Goal: Task Accomplishment & Management: Use online tool/utility

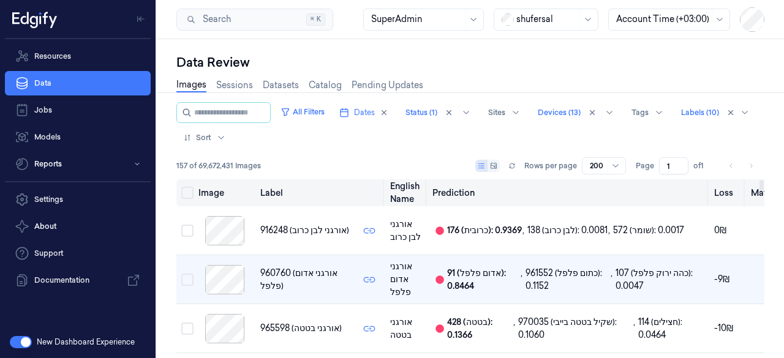
click at [184, 193] on button "Select all" at bounding box center [187, 193] width 12 height 12
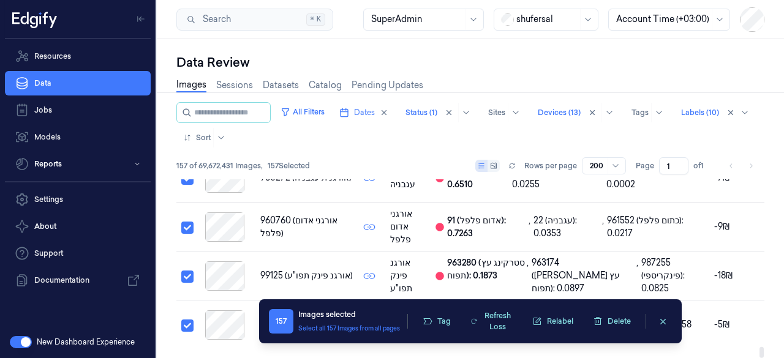
scroll to position [7993, 0]
click at [433, 313] on button "Tag" at bounding box center [436, 321] width 43 height 18
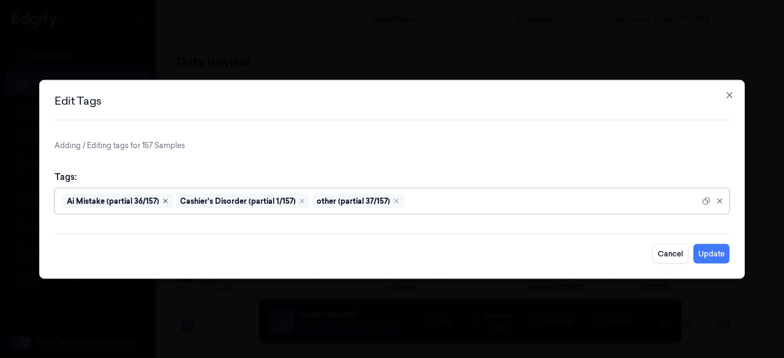
click at [165, 200] on icon "Remove ,Ai Mistake (partial 36/157)" at bounding box center [165, 200] width 7 height 7
click at [185, 200] on icon "Remove ,Cashier's Disorder (partial 1/157)" at bounding box center [188, 200] width 7 height 7
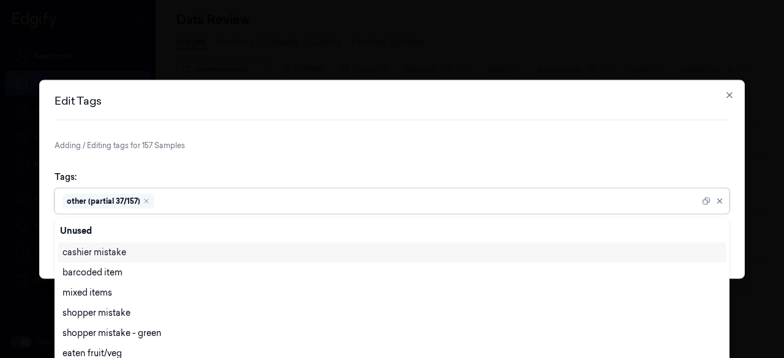
scroll to position [47, 0]
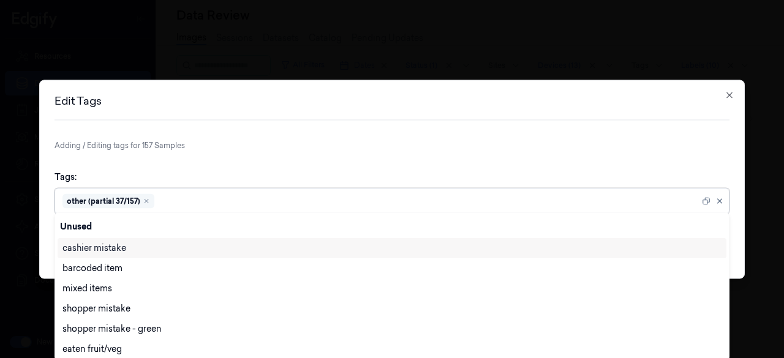
click at [144, 204] on div "other (partial 37/157)" at bounding box center [108, 200] width 92 height 15
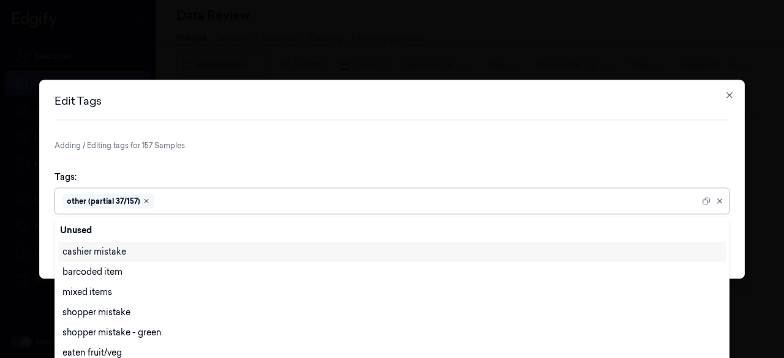
click at [146, 202] on icon "Remove ,other (partial 37/157)" at bounding box center [146, 201] width 4 height 4
type input "du"
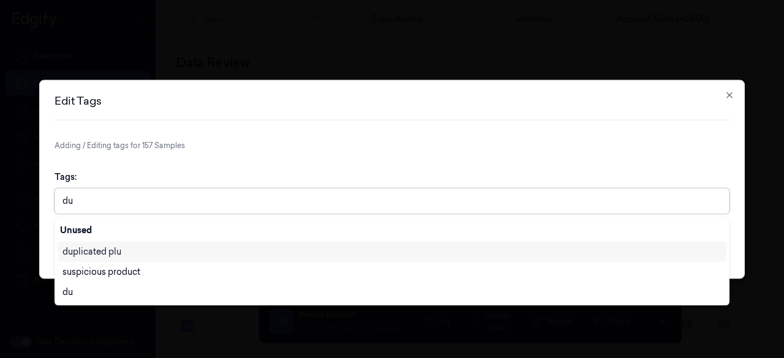
click at [110, 250] on div "duplicated plu" at bounding box center [91, 251] width 59 height 13
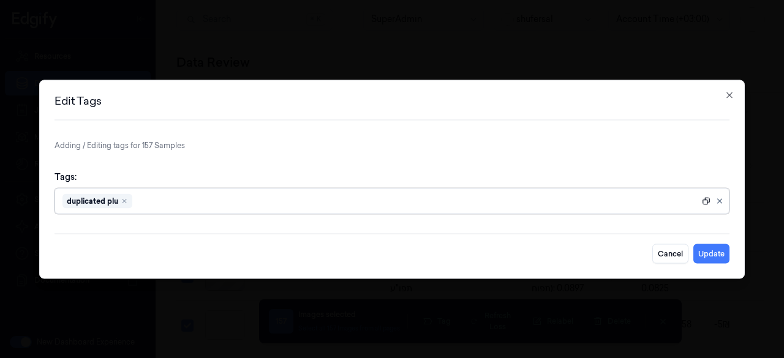
click at [705, 202] on icon at bounding box center [705, 200] width 9 height 9
click at [719, 251] on button "Update" at bounding box center [711, 254] width 36 height 20
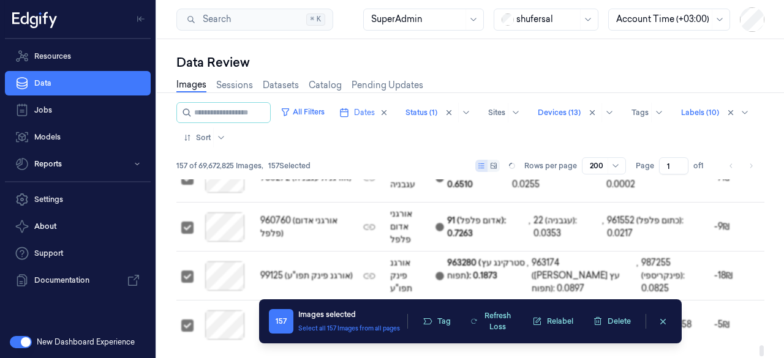
scroll to position [7993, 0]
click at [448, 321] on button "Tag" at bounding box center [436, 321] width 43 height 18
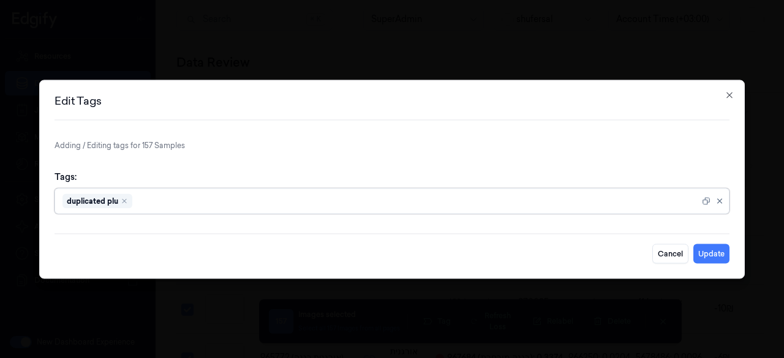
scroll to position [17, 0]
click at [728, 95] on icon "button" at bounding box center [729, 95] width 6 height 6
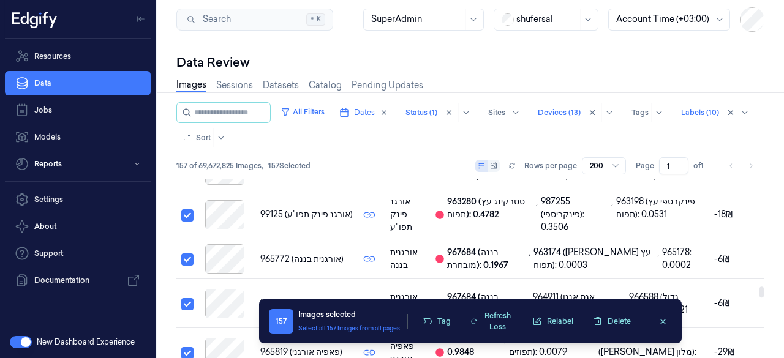
scroll to position [5172, 0]
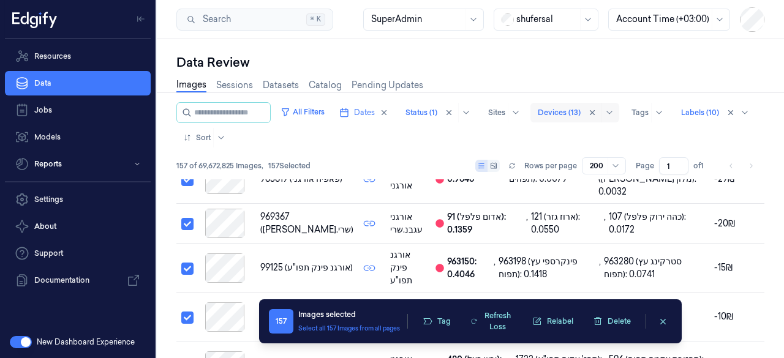
click at [580, 110] on div at bounding box center [558, 112] width 43 height 11
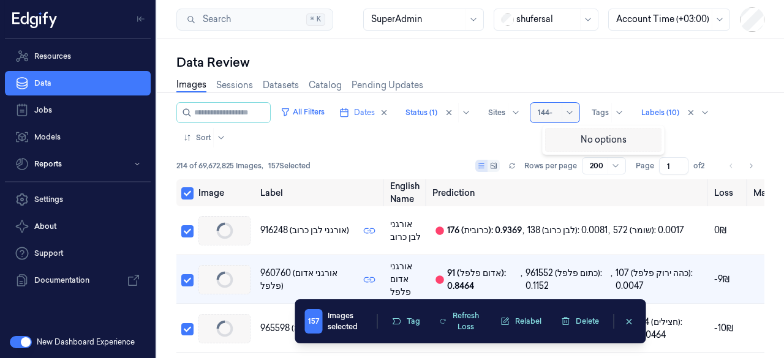
type input "144-0"
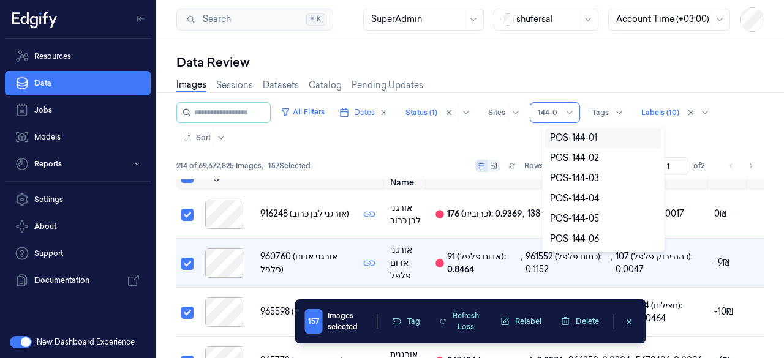
click at [567, 137] on div "POS-144-01" at bounding box center [573, 138] width 47 height 13
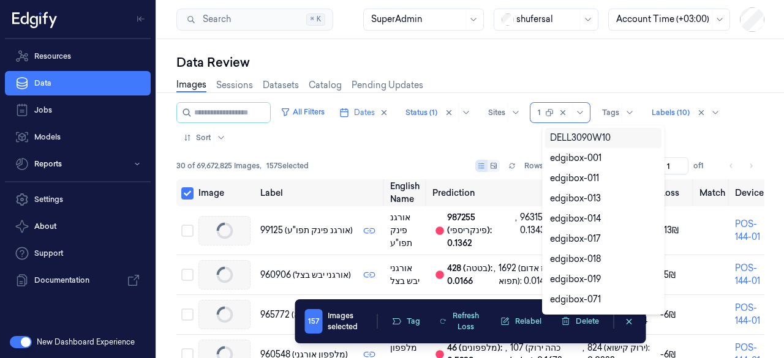
scroll to position [23, 0]
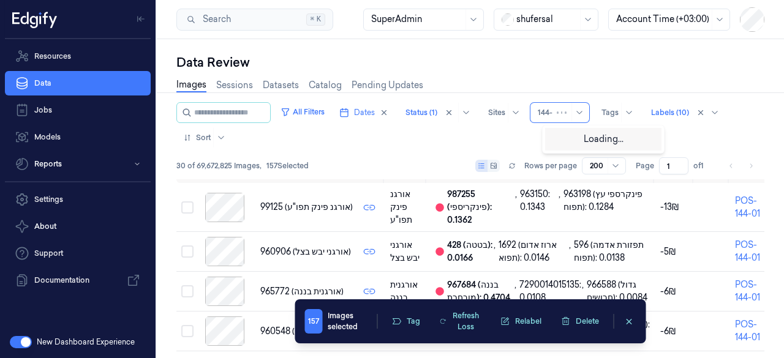
type input "144-0"
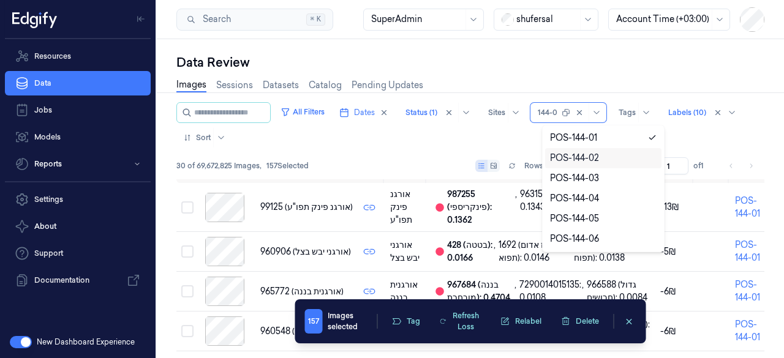
click at [577, 155] on div "POS-144-02" at bounding box center [574, 158] width 49 height 13
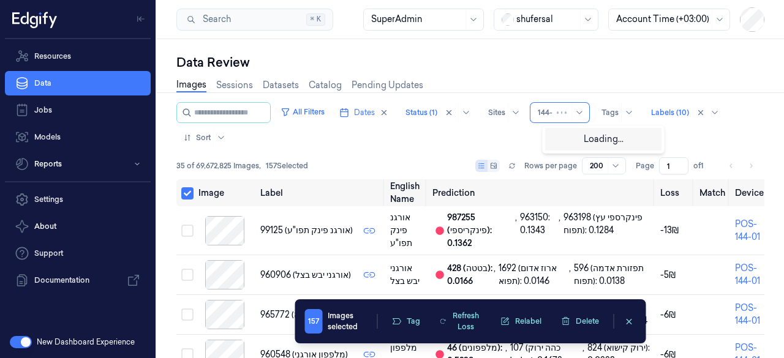
type input "144-0"
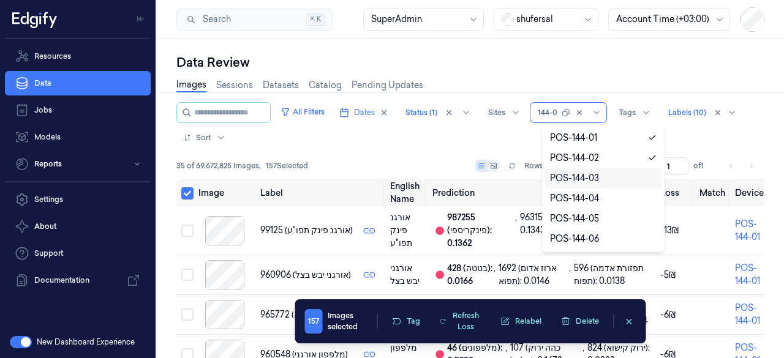
click at [583, 179] on div "POS-144-03" at bounding box center [574, 178] width 49 height 13
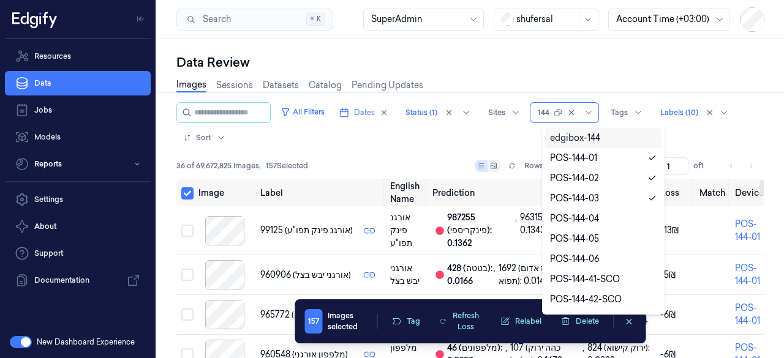
type input "144-"
click at [578, 196] on div "POS-144-04" at bounding box center [574, 198] width 49 height 13
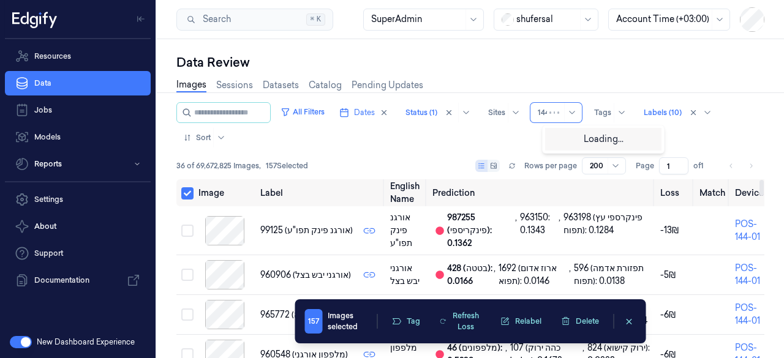
type input "144-"
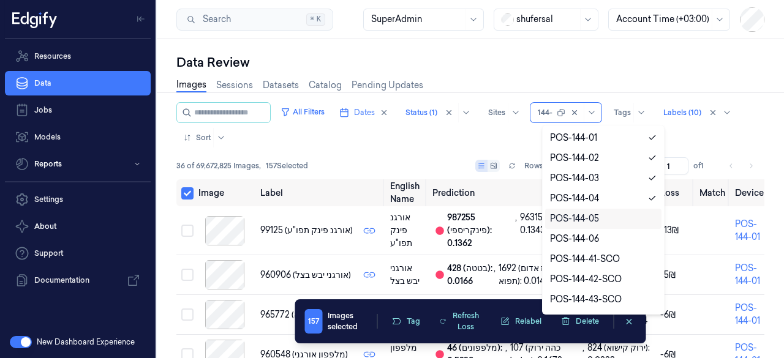
click at [574, 220] on div "POS-144-05" at bounding box center [574, 218] width 49 height 13
type input "144-"
click at [574, 238] on div "POS-144-06" at bounding box center [574, 239] width 49 height 13
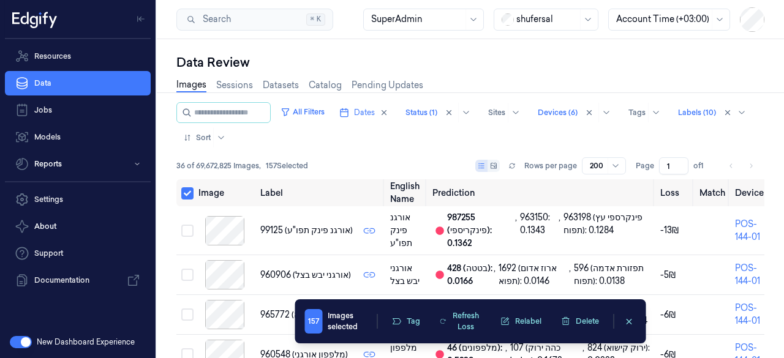
click at [653, 62] on div "Data Review" at bounding box center [470, 62] width 588 height 17
click at [186, 190] on button "Select all" at bounding box center [187, 193] width 12 height 12
click at [187, 192] on button "Select all" at bounding box center [187, 193] width 12 height 12
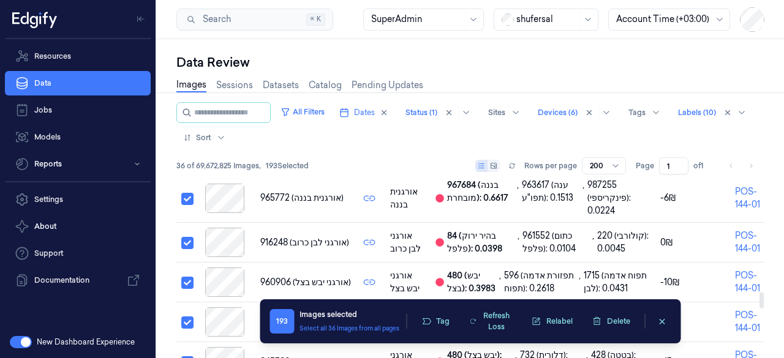
scroll to position [1259, 0]
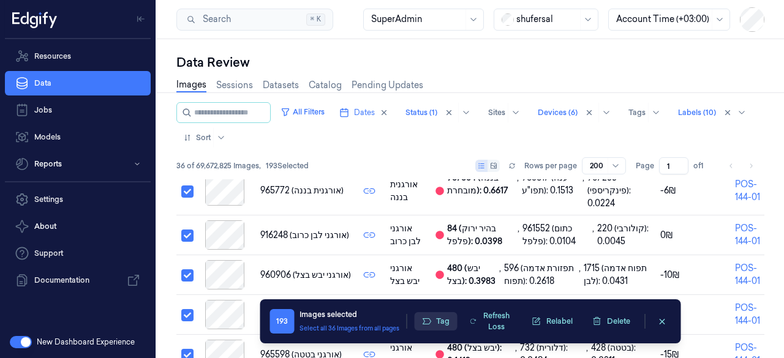
click at [437, 321] on button "Tag" at bounding box center [435, 321] width 43 height 18
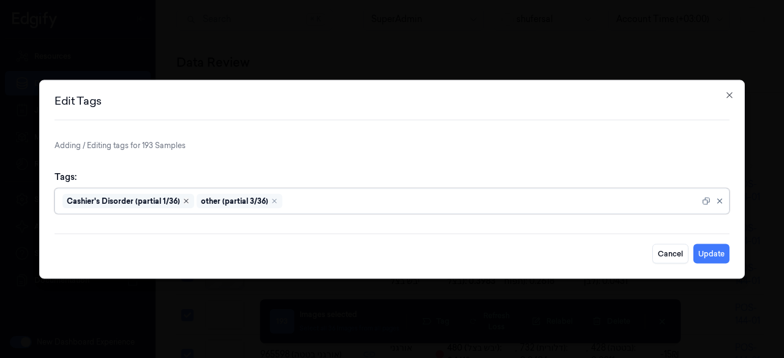
click at [184, 200] on icon "Remove ,Cashier's Disorder (partial 1/36)" at bounding box center [186, 201] width 4 height 4
click at [137, 201] on icon "Remove ,other (partial 3/36)" at bounding box center [140, 200] width 7 height 7
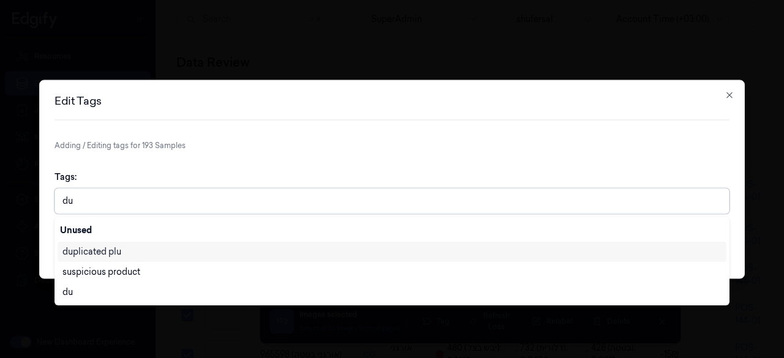
type input "dup"
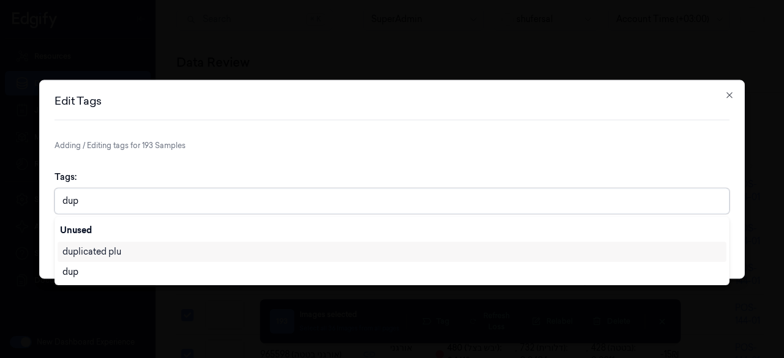
click at [95, 253] on div "duplicated plu" at bounding box center [91, 251] width 59 height 13
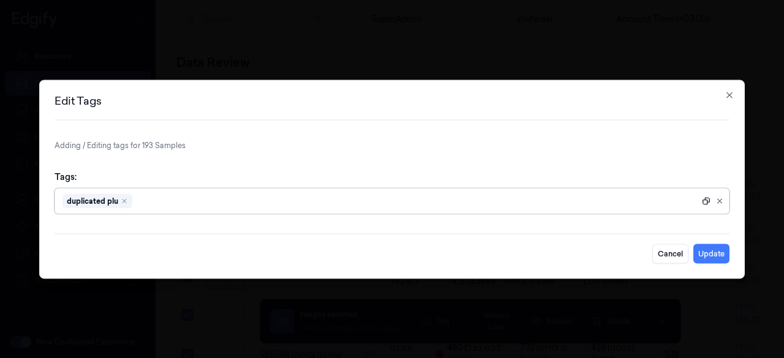
click at [703, 198] on icon at bounding box center [705, 200] width 9 height 9
click at [710, 251] on button "Update" at bounding box center [711, 254] width 36 height 20
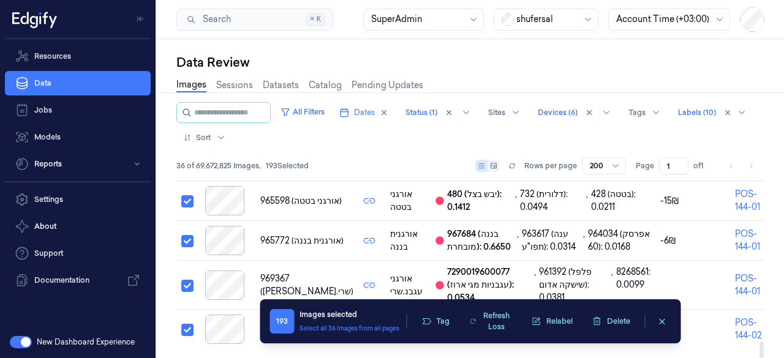
scroll to position [1797, 0]
click at [436, 323] on button "Tag" at bounding box center [435, 321] width 43 height 18
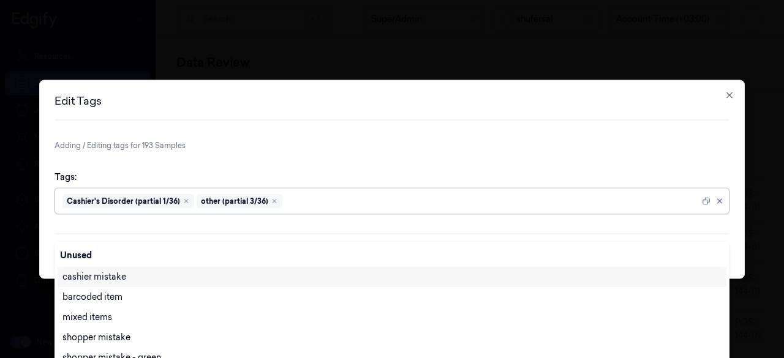
scroll to position [47, 0]
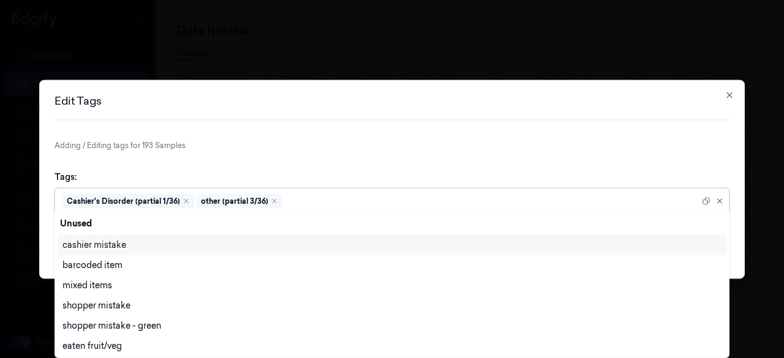
click at [179, 200] on div "Cashier's Disorder (partial 1/36)" at bounding box center [128, 200] width 132 height 15
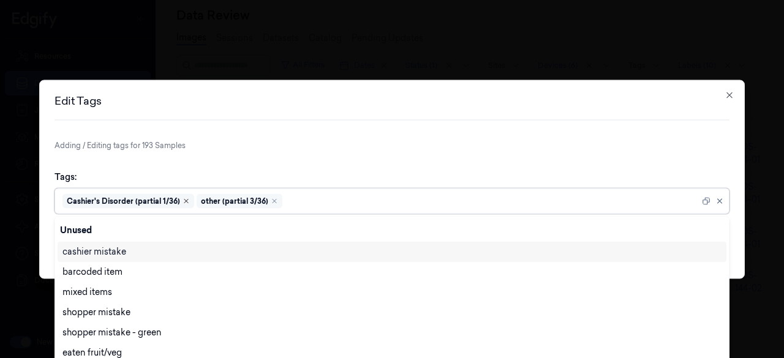
click at [184, 201] on icon "Remove ,Cashier's Disorder (partial 1/36)" at bounding box center [185, 200] width 7 height 7
click at [137, 202] on icon "Remove ,other (partial 3/36)" at bounding box center [140, 200] width 7 height 7
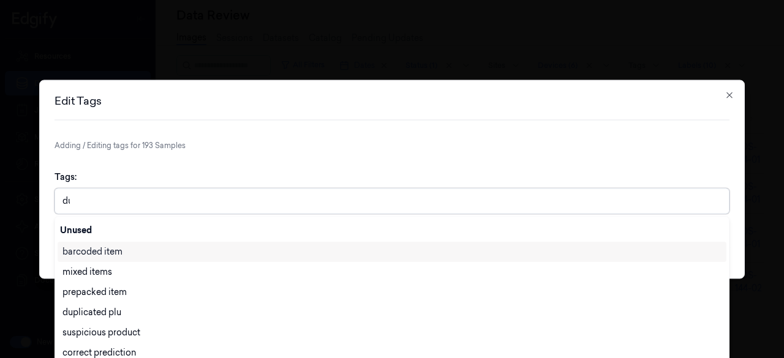
scroll to position [0, 0]
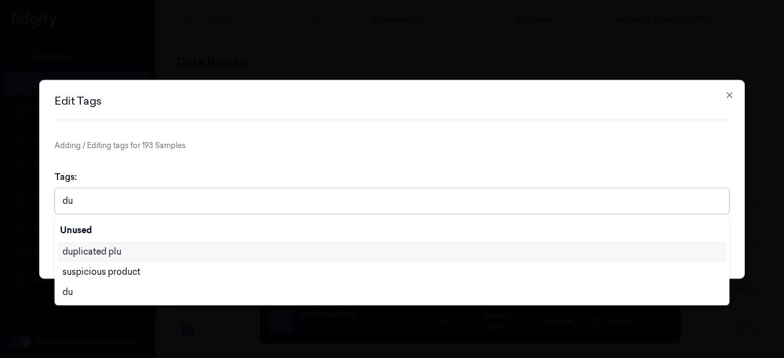
type input "dup"
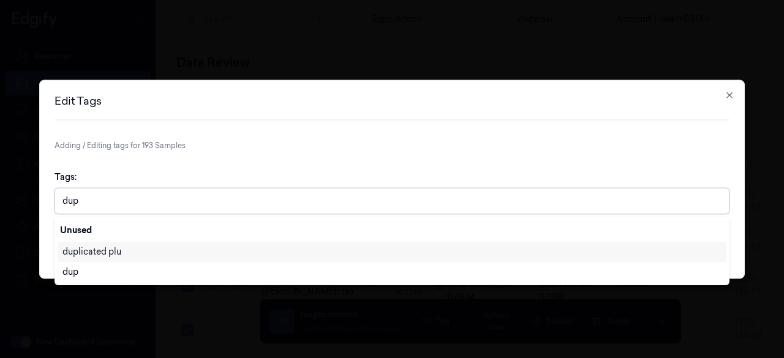
click at [95, 256] on div "duplicated plu" at bounding box center [91, 251] width 59 height 13
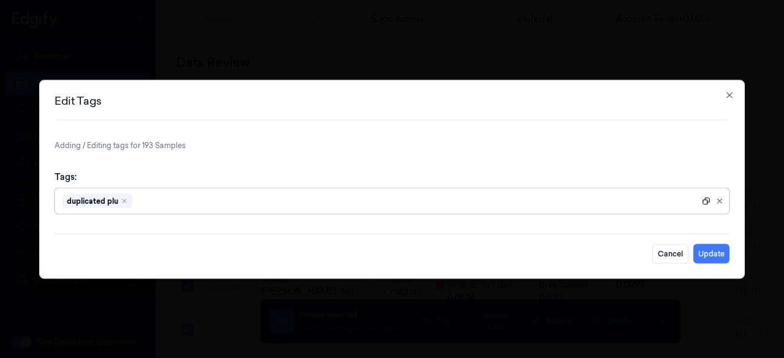
click at [705, 203] on icon at bounding box center [705, 200] width 9 height 9
click at [710, 251] on button "Update" at bounding box center [711, 254] width 36 height 20
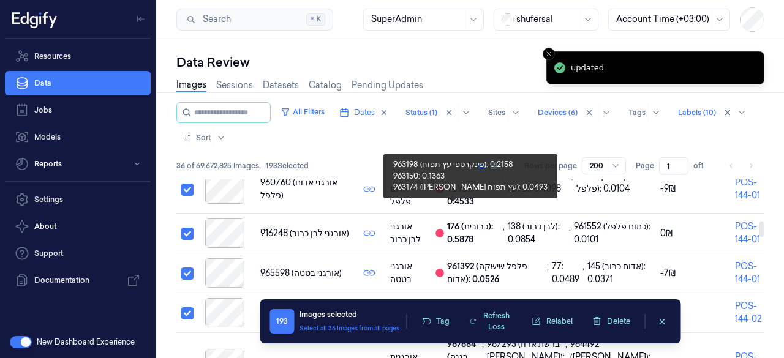
scroll to position [337, 0]
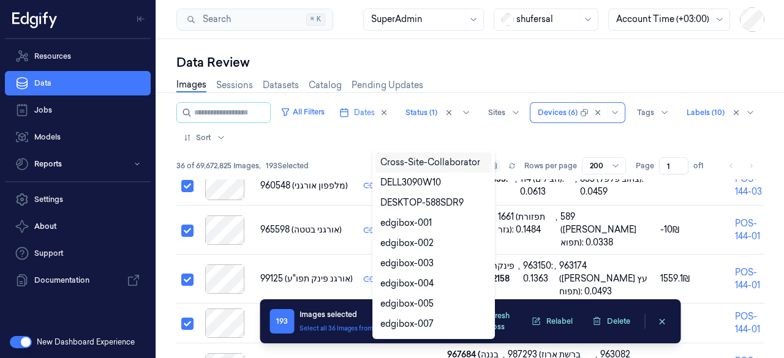
click at [575, 111] on div "All Filters Dates Status (1) Sites 10 results available. Use Up and Down to cho…" at bounding box center [470, 124] width 588 height 45
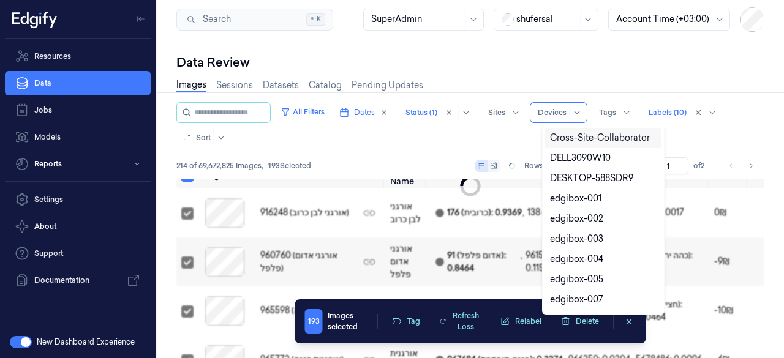
scroll to position [17, 0]
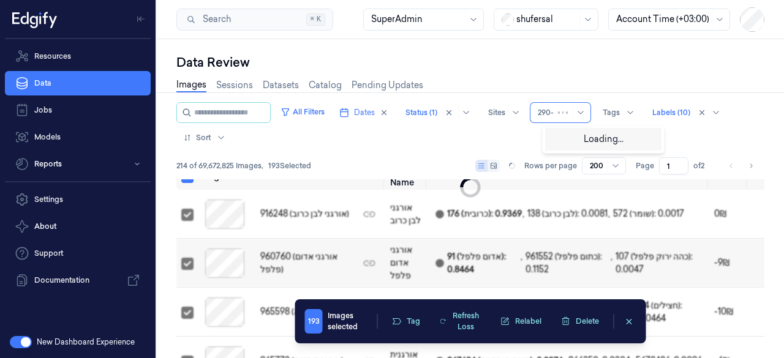
type input "290-0"
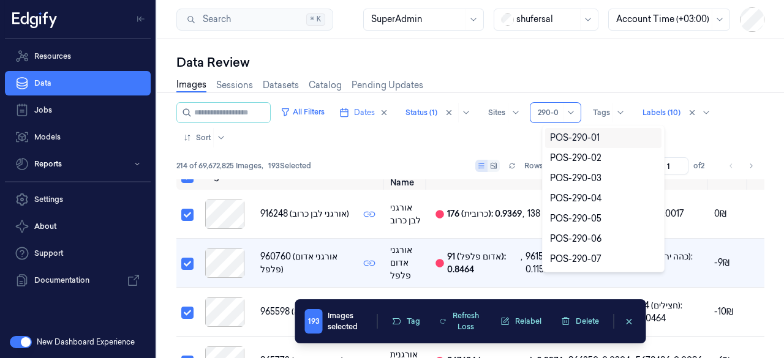
click at [563, 138] on div "POS-290-01" at bounding box center [575, 138] width 50 height 13
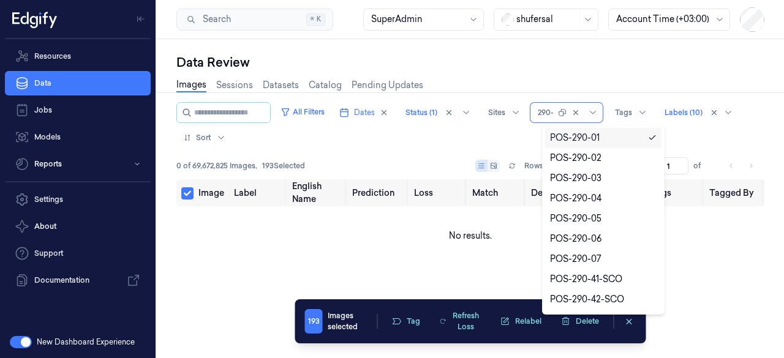
type input "290-0"
click at [568, 160] on div "POS-290-02" at bounding box center [575, 158] width 51 height 13
type input "290-0"
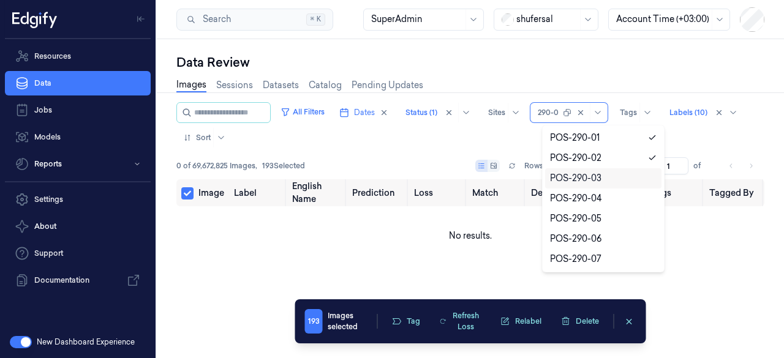
click at [573, 176] on div "POS-290-03" at bounding box center [575, 178] width 51 height 13
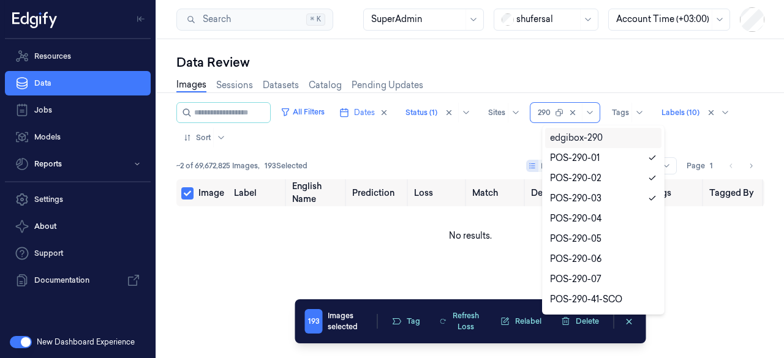
type input "290-"
click at [577, 203] on div "POS-290-04" at bounding box center [575, 198] width 51 height 13
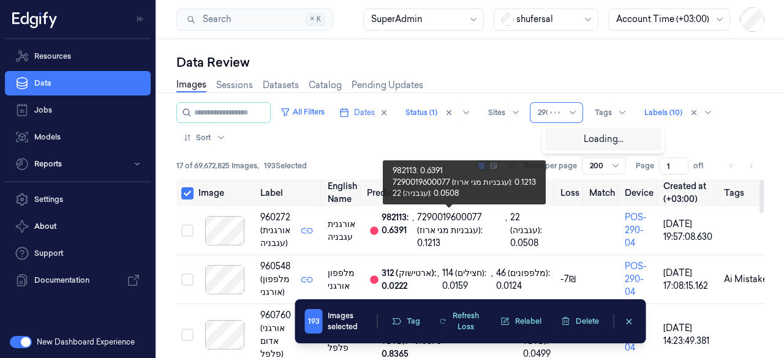
type input "290-"
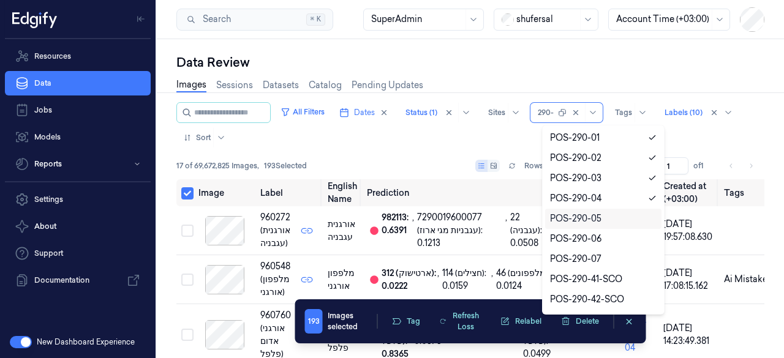
click at [563, 211] on div "POS-290-05" at bounding box center [603, 219] width 116 height 20
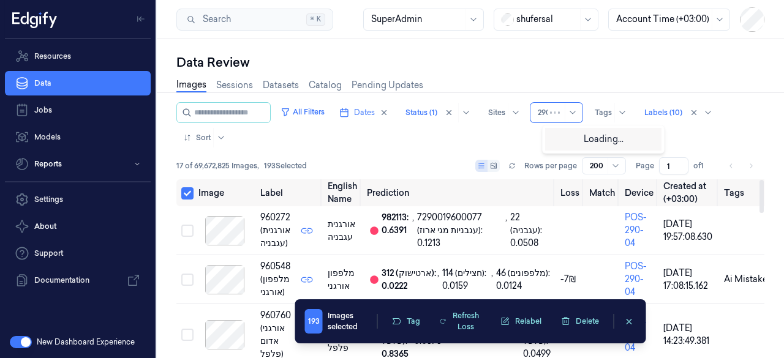
type input "290-"
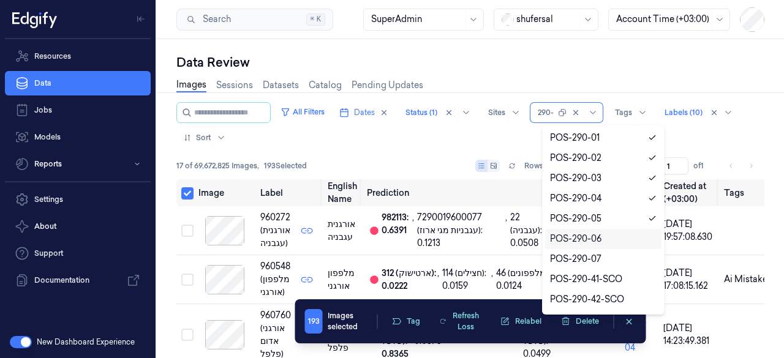
click at [574, 234] on div "POS-290-06" at bounding box center [575, 239] width 51 height 13
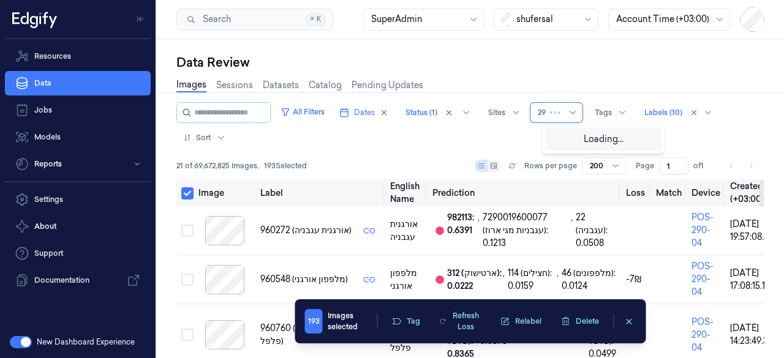
type input "290"
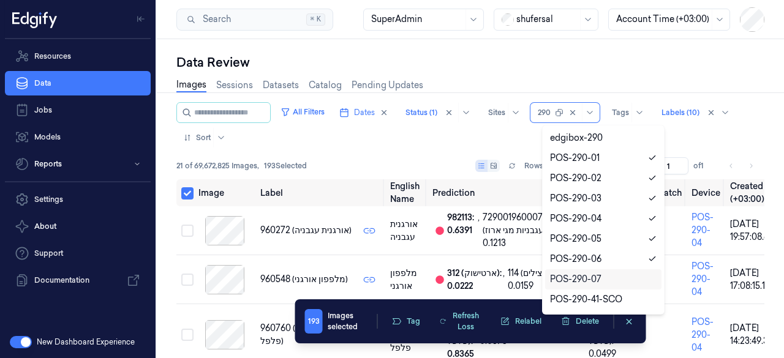
click at [576, 274] on div "POS-290-07" at bounding box center [575, 279] width 51 height 13
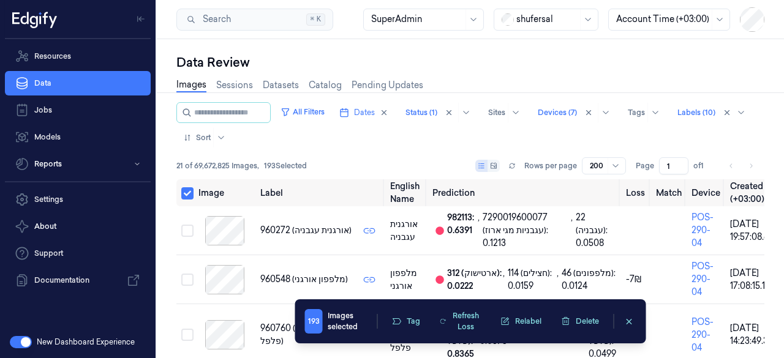
click at [608, 77] on div "Images Sessions Datasets Catalog Pending Updates" at bounding box center [470, 86] width 588 height 31
click at [190, 193] on button "Select all" at bounding box center [187, 193] width 12 height 12
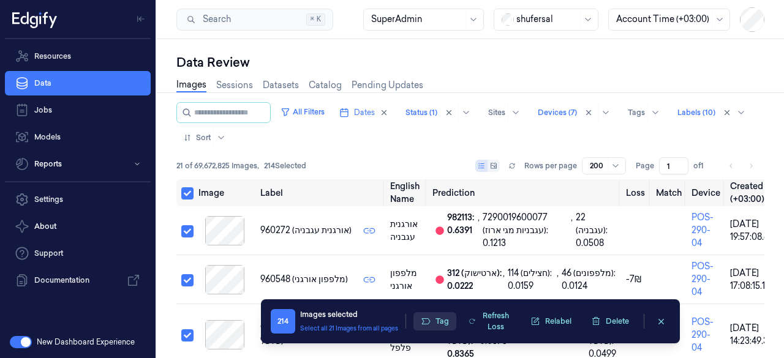
click at [425, 316] on icon "button" at bounding box center [426, 321] width 10 height 10
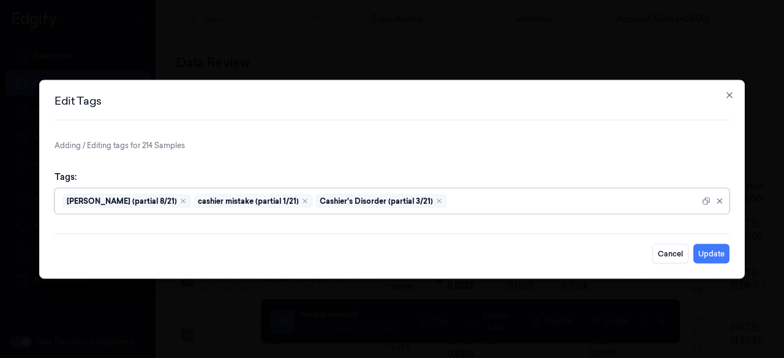
click at [179, 197] on div "Remove ,Ai Mistake (partial 8/21)" at bounding box center [182, 200] width 7 height 7
click at [172, 200] on icon "Remove ,cashier mistake (partial 1/21)" at bounding box center [174, 201] width 4 height 4
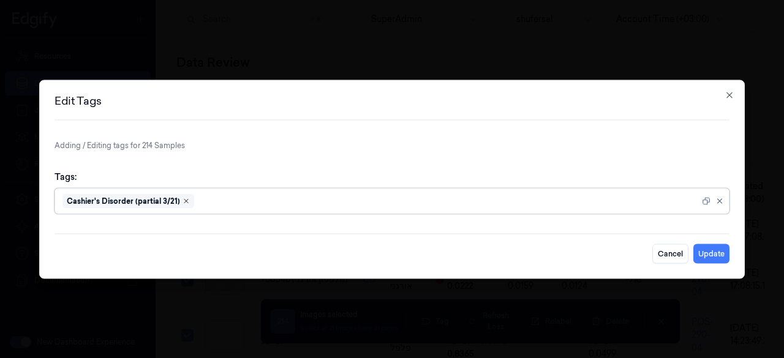
click at [184, 200] on icon "Remove ,Cashier's Disorder (partial 3/21)" at bounding box center [186, 201] width 4 height 4
click at [182, 200] on div at bounding box center [392, 201] width 661 height 13
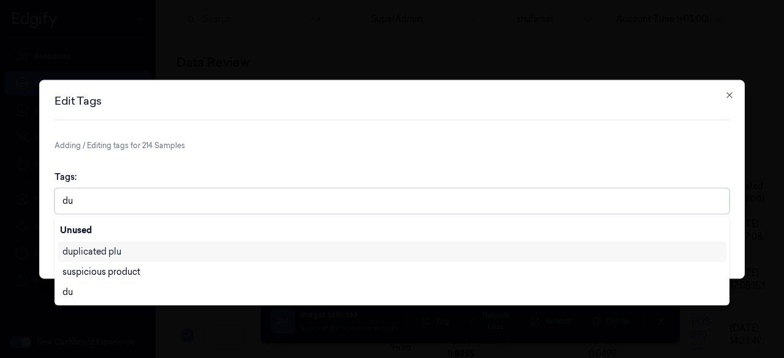
type input "dup"
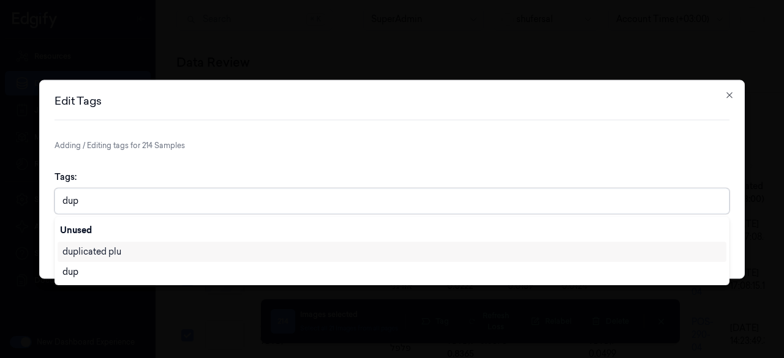
click at [151, 250] on div "duplicated plu" at bounding box center [391, 251] width 659 height 13
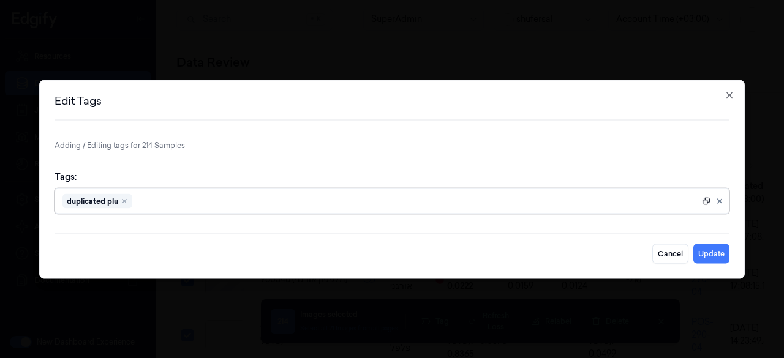
click at [703, 200] on icon at bounding box center [705, 200] width 7 height 7
click at [709, 257] on button "Update" at bounding box center [711, 254] width 36 height 20
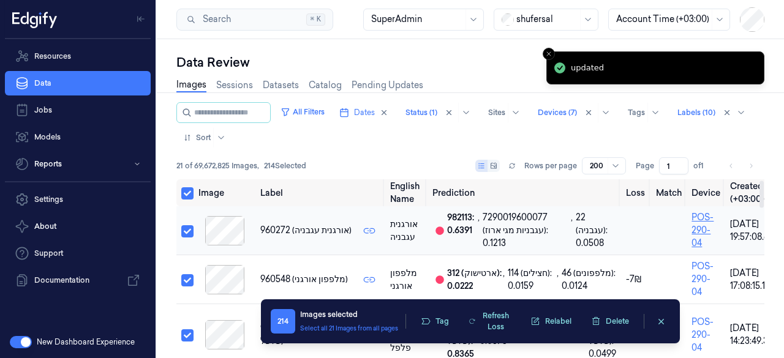
scroll to position [9, 0]
